Goal: Check status: Check status

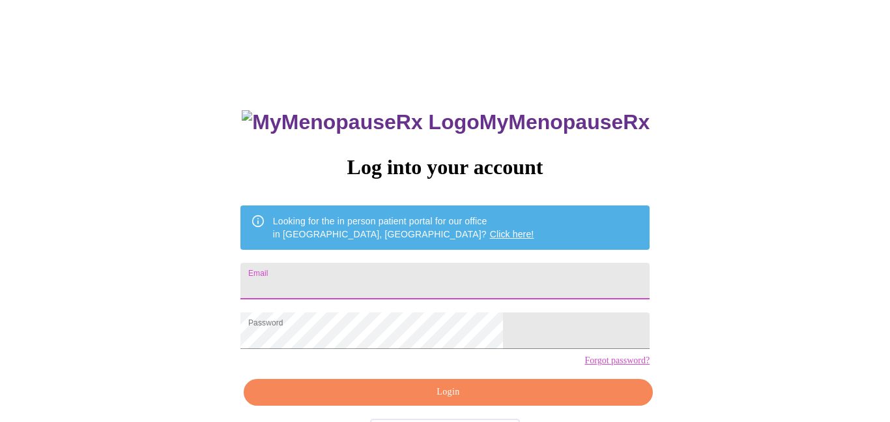
click at [364, 266] on input "Email" at bounding box center [445, 281] width 409 height 37
type input "[EMAIL_ADDRESS][DOMAIN_NAME]"
click at [431, 400] on span "Login" at bounding box center [448, 392] width 379 height 16
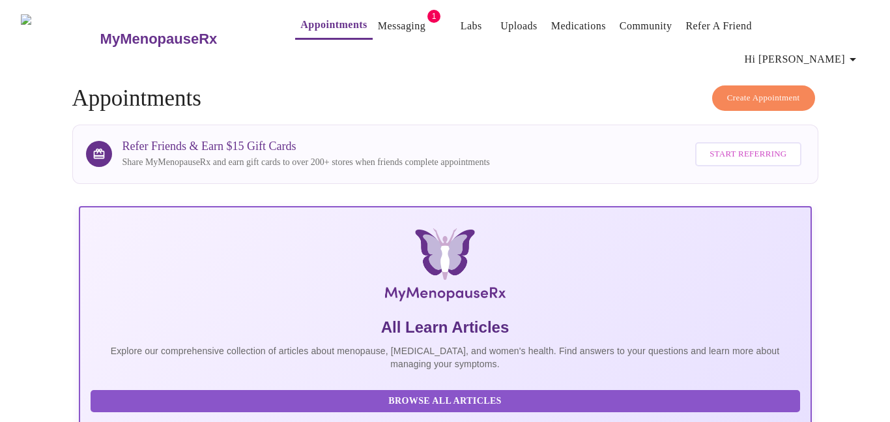
click at [309, 27] on link "Appointments" at bounding box center [333, 25] width 66 height 18
click at [307, 29] on link "Appointments" at bounding box center [333, 25] width 66 height 18
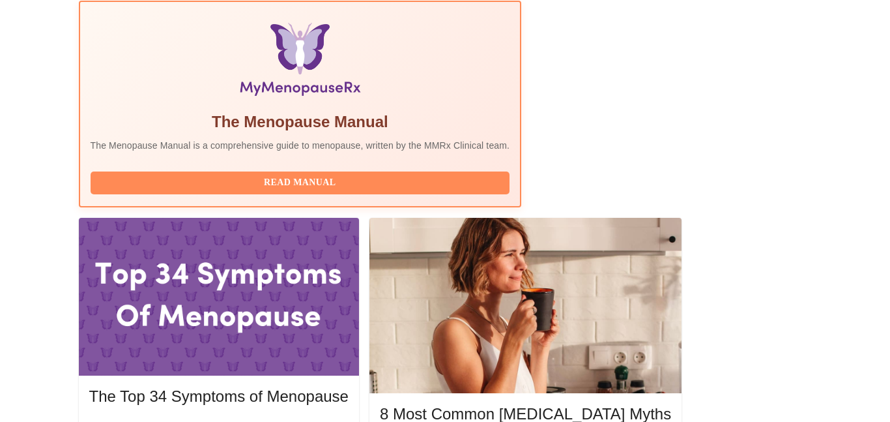
scroll to position [443, 0]
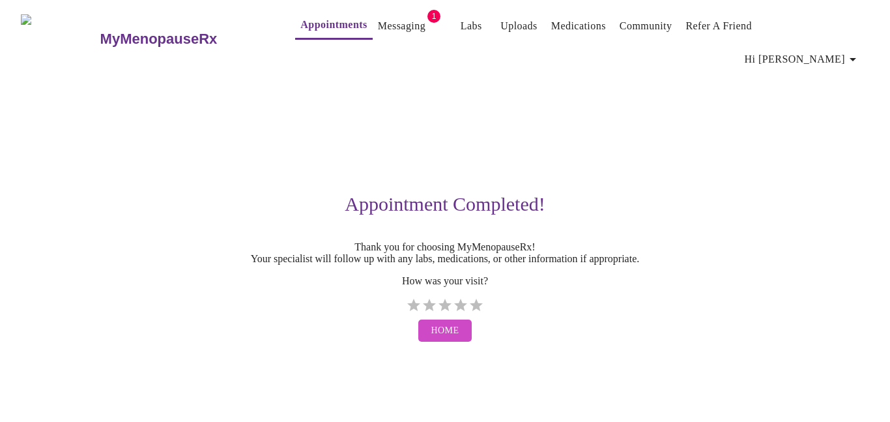
click at [378, 23] on link "Messaging" at bounding box center [402, 26] width 48 height 18
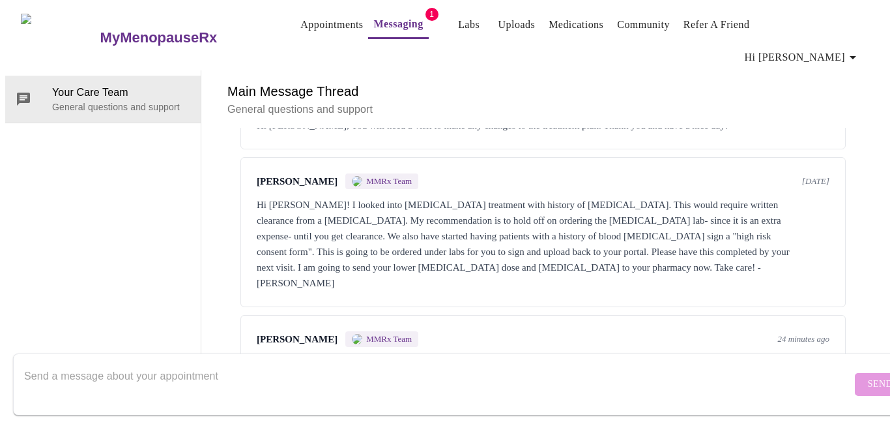
scroll to position [3187, 0]
